Goal: Task Accomplishment & Management: Manage account settings

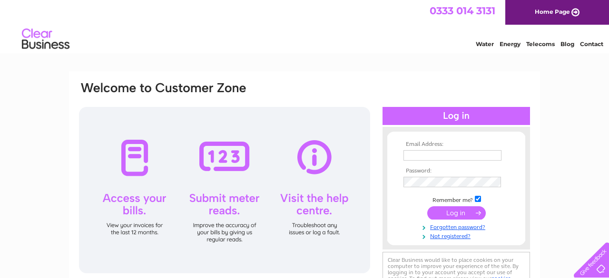
type input "Irina.shaporto@list.ru"
click at [453, 211] on input "submit" at bounding box center [456, 213] width 59 height 13
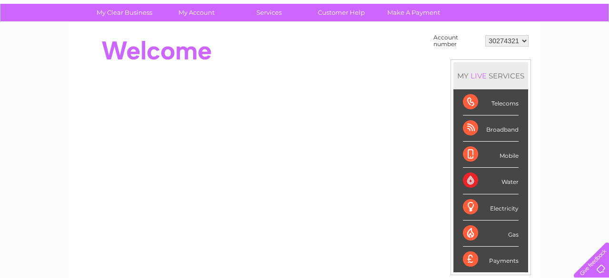
scroll to position [10, 0]
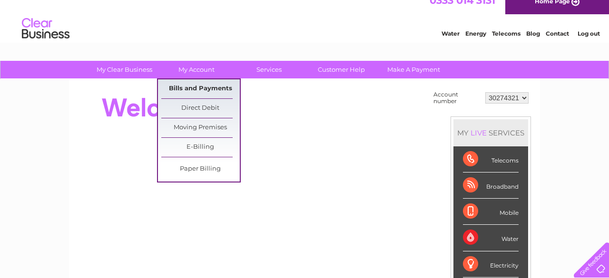
click at [192, 87] on link "Bills and Payments" at bounding box center [200, 88] width 79 height 19
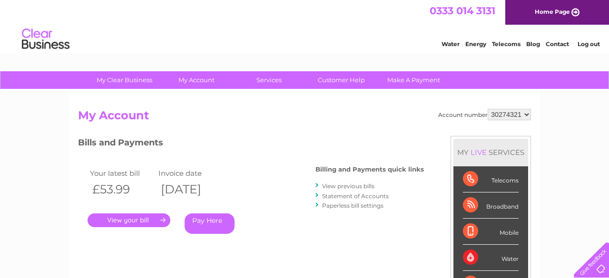
click at [129, 216] on link "." at bounding box center [129, 221] width 83 height 14
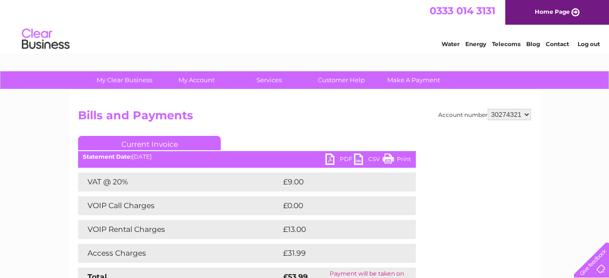
click at [341, 159] on link "PDF" at bounding box center [340, 161] width 29 height 14
